Goal: Information Seeking & Learning: Learn about a topic

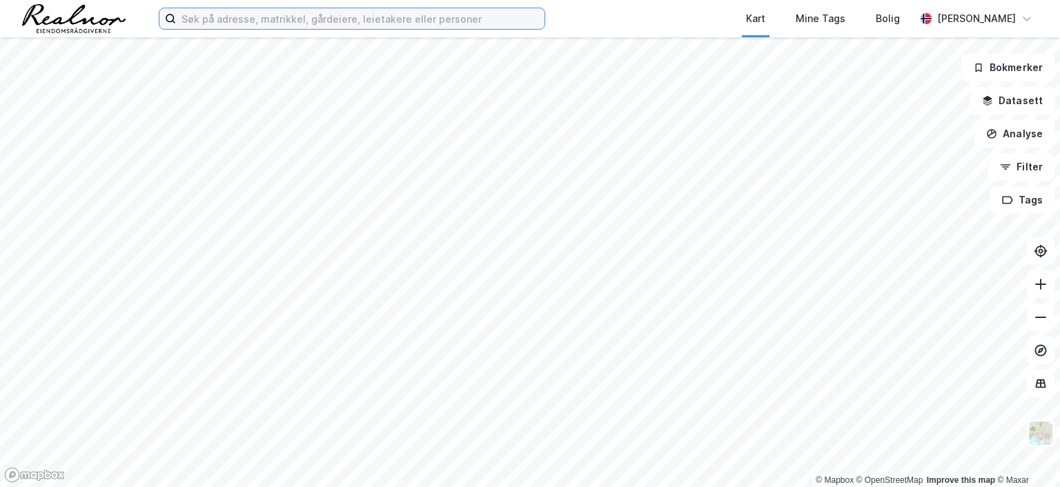
click at [232, 22] on input at bounding box center [360, 18] width 368 height 21
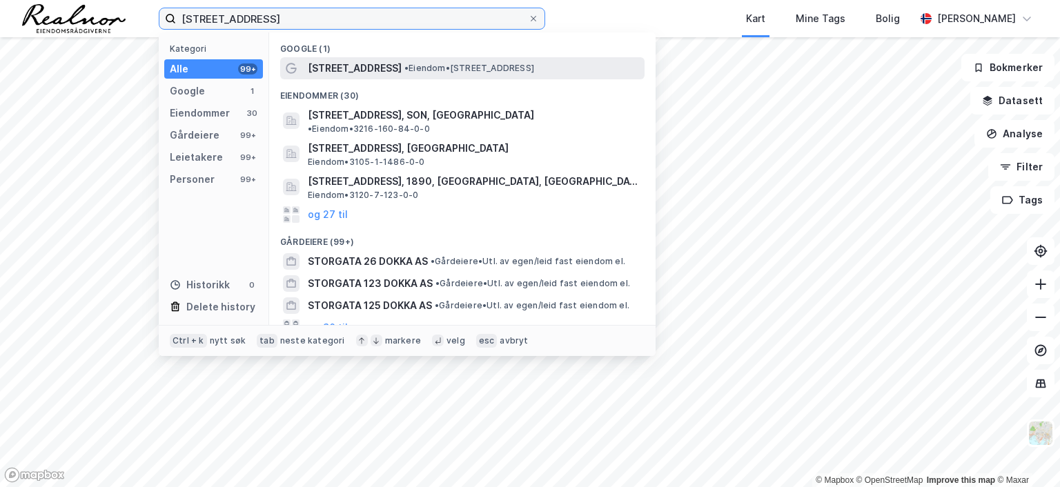
type input "[STREET_ADDRESS]"
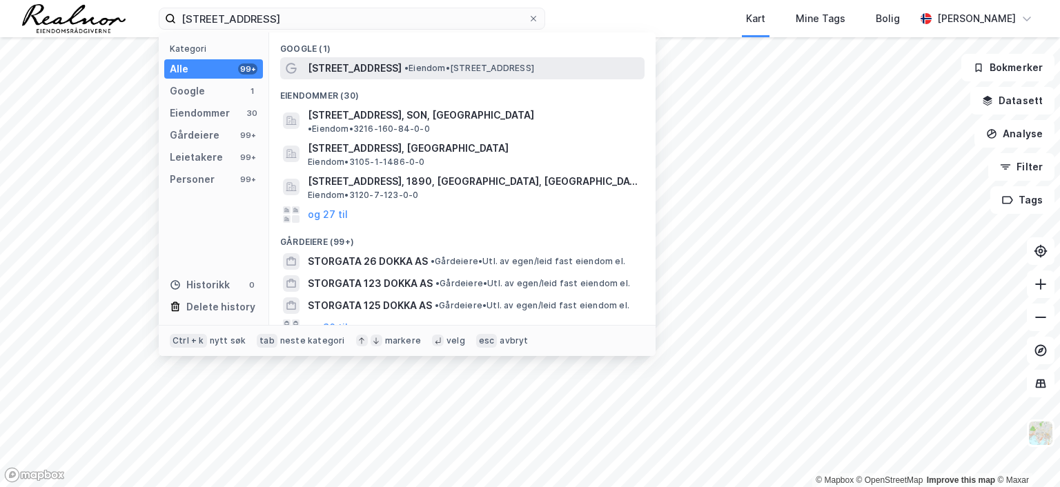
click at [404, 71] on span "•" at bounding box center [406, 68] width 4 height 10
